Goal: Transaction & Acquisition: Book appointment/travel/reservation

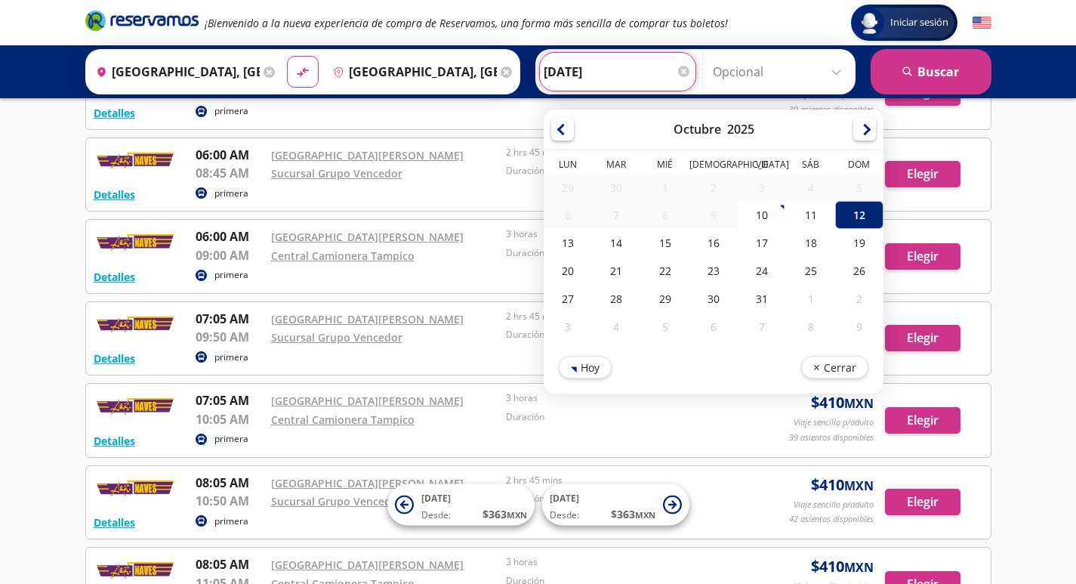
click at [554, 66] on input "[DATE]" at bounding box center [618, 72] width 148 height 38
click at [564, 245] on div "13" at bounding box center [568, 243] width 48 height 28
type input "[DATE]"
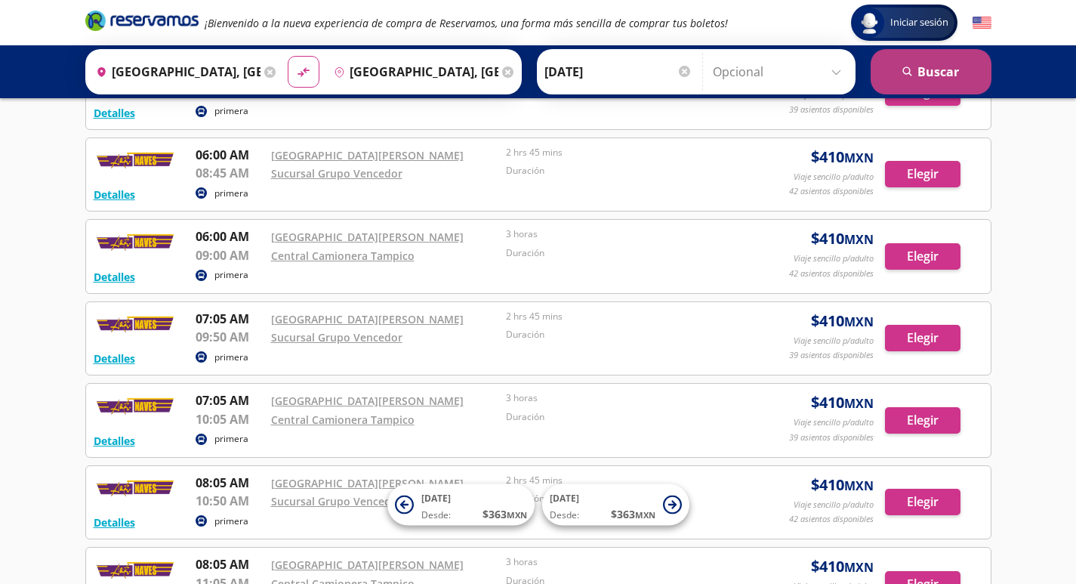
click at [968, 79] on button "search [GEOGRAPHIC_DATA]" at bounding box center [930, 71] width 121 height 45
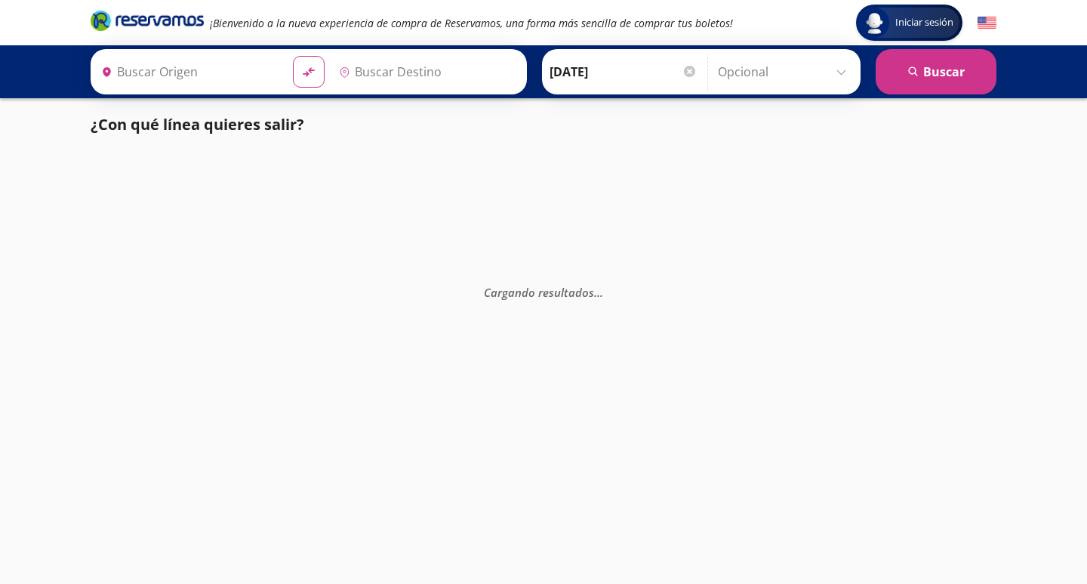
type input "[GEOGRAPHIC_DATA], [GEOGRAPHIC_DATA]"
type input "[GEOGRAPHIC_DATA], [GEOGRAPHIC_DATA][PERSON_NAME]"
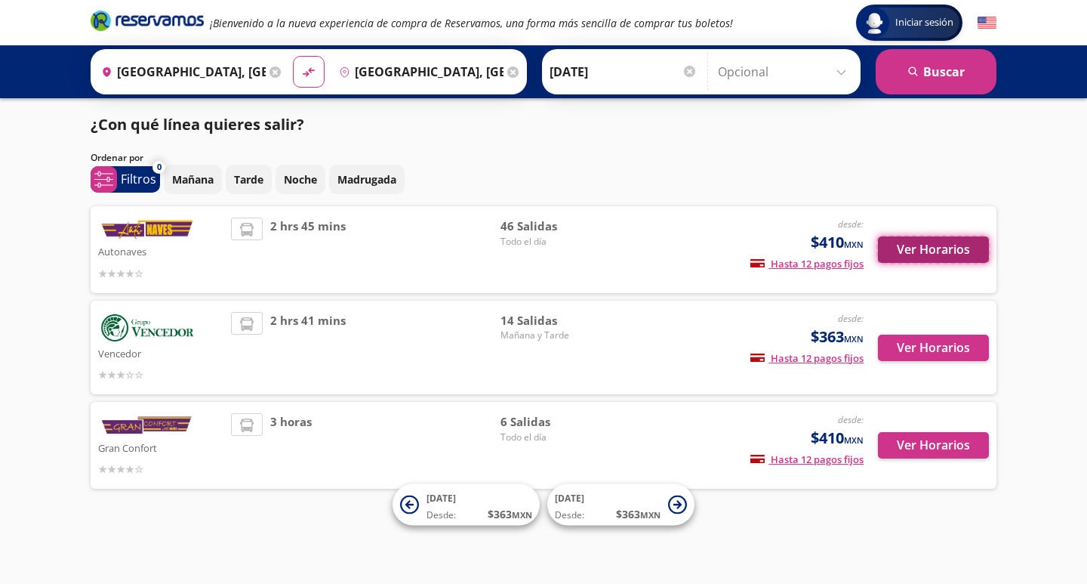
click at [911, 258] on button "Ver Horarios" at bounding box center [933, 249] width 111 height 26
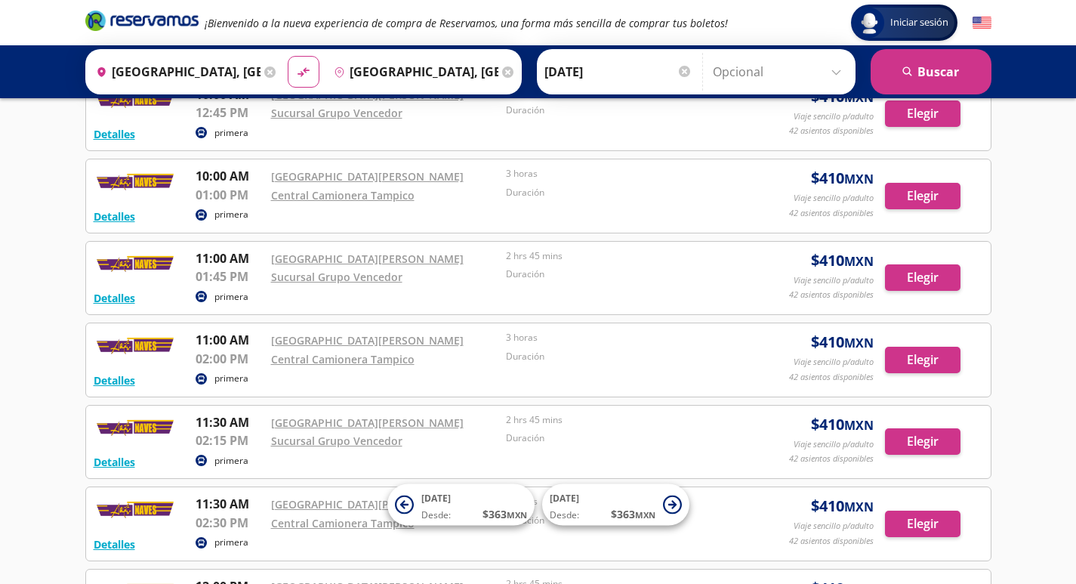
scroll to position [981, 0]
